Goal: Task Accomplishment & Management: Complete application form

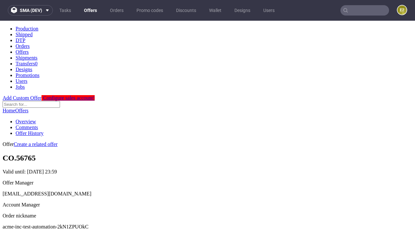
scroll to position [64, 0]
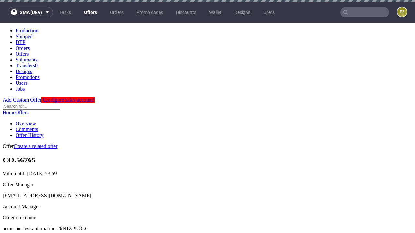
scroll to position [2, 0]
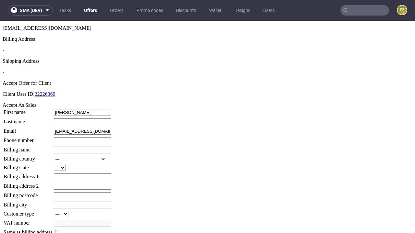
type input "[PERSON_NAME]"
type input "1509813888"
type input "[PERSON_NAME]"
select select "13"
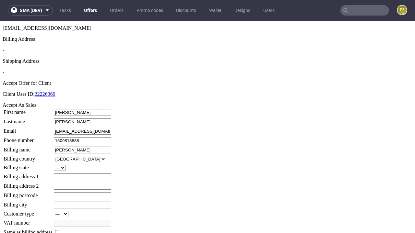
select select "132"
type input "[PERSON_NAME]"
type input "5 [PERSON_NAME]"
type input "JY5 0LM"
type input "[PERSON_NAME]-over-[PERSON_NAME]"
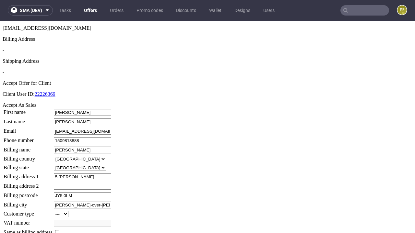
click at [59, 231] on input "checkbox" at bounding box center [57, 233] width 4 height 4
checkbox input "true"
type input "[PERSON_NAME]"
select select "13"
type input "5 [PERSON_NAME]"
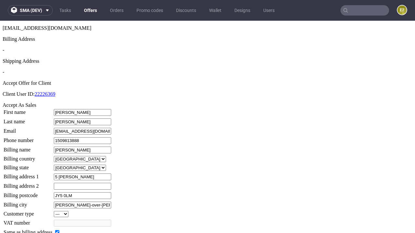
type input "JY5 0LM"
type input "[PERSON_NAME]-over-[PERSON_NAME]"
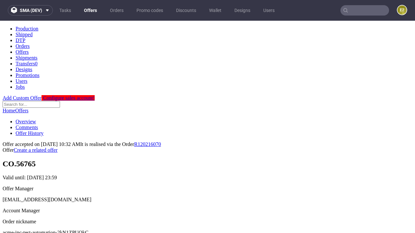
scroll to position [0, 0]
